Goal: Complete application form

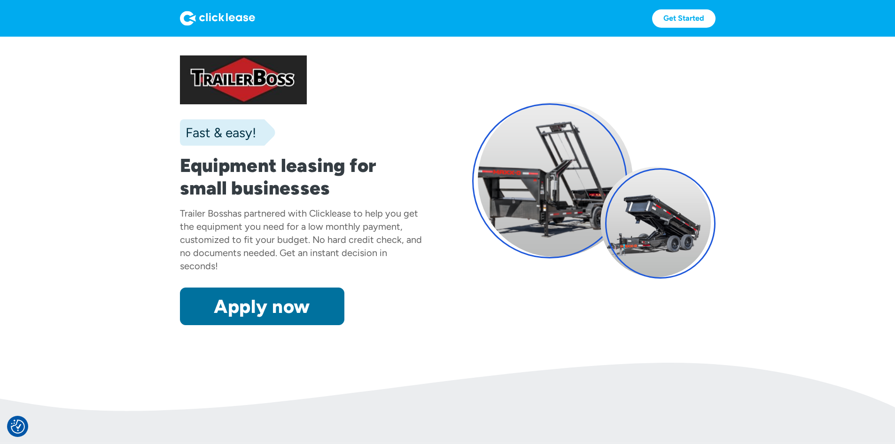
click at [248, 325] on link "Apply now" at bounding box center [262, 306] width 164 height 38
